Goal: Task Accomplishment & Management: Use online tool/utility

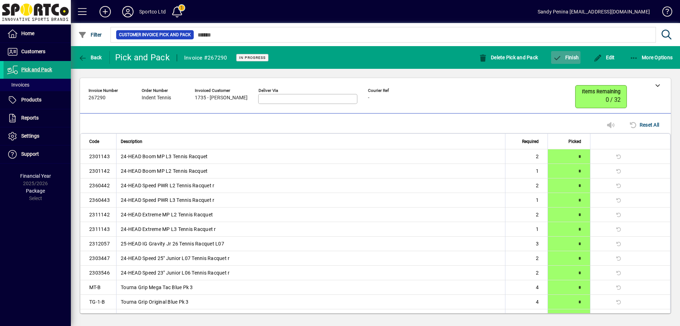
click at [575, 60] on span "Finish" at bounding box center [566, 58] width 26 height 6
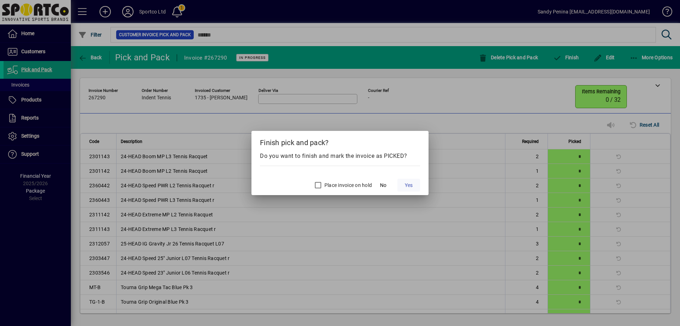
click at [414, 185] on span at bounding box center [409, 184] width 23 height 17
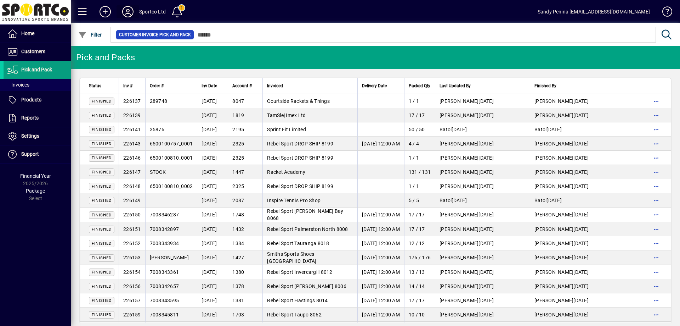
click at [129, 11] on icon at bounding box center [128, 11] width 14 height 11
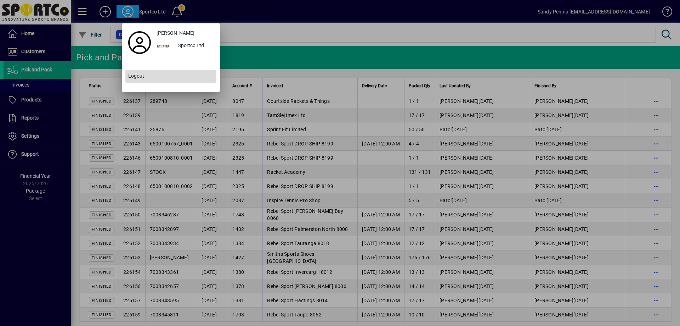
click at [138, 80] on span at bounding box center [170, 76] width 91 height 17
